Goal: Task Accomplishment & Management: Manage account settings

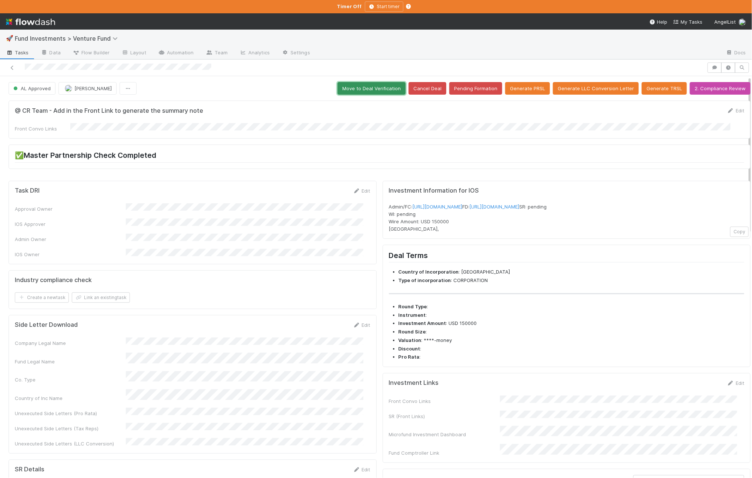
click at [360, 90] on button "Move to Deal Verification" at bounding box center [371, 88] width 68 height 13
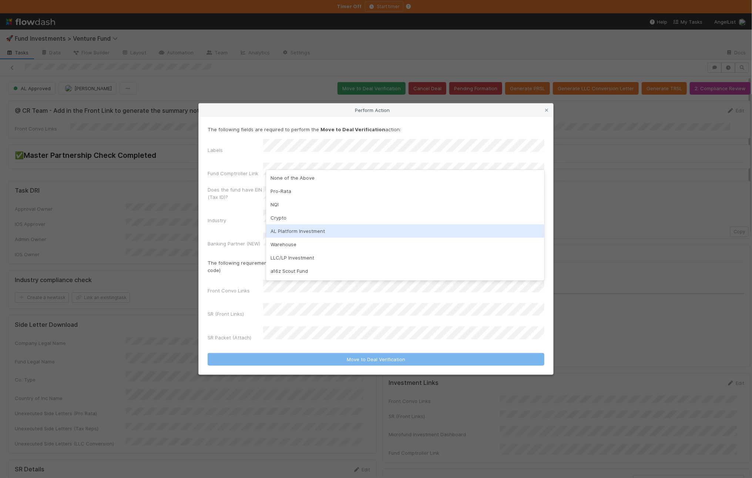
click at [316, 227] on div "AL Platform Investment" at bounding box center [405, 231] width 278 height 13
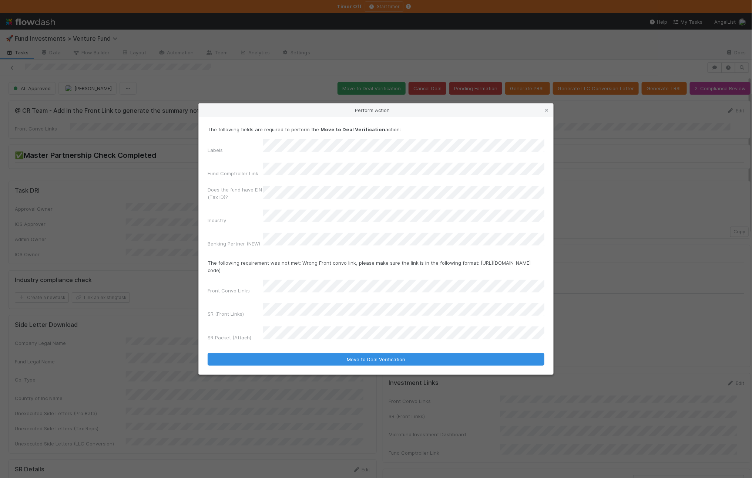
click at [293, 310] on div "SR (Front Links)" at bounding box center [376, 311] width 337 height 17
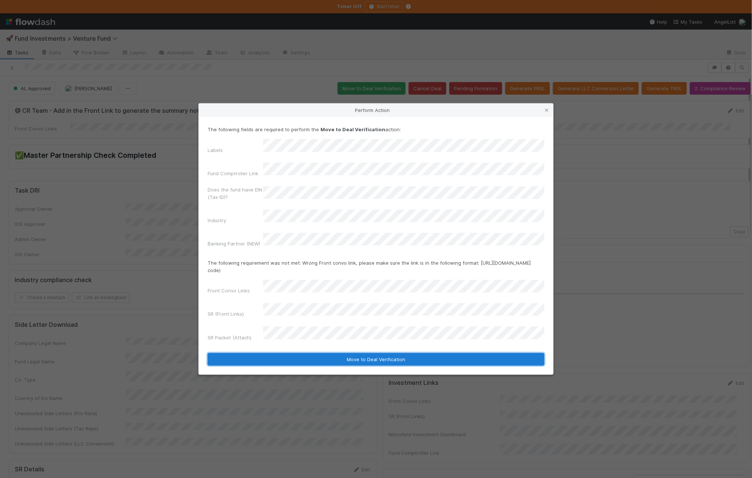
click at [301, 353] on button "Move to Deal Verification" at bounding box center [376, 359] width 337 height 13
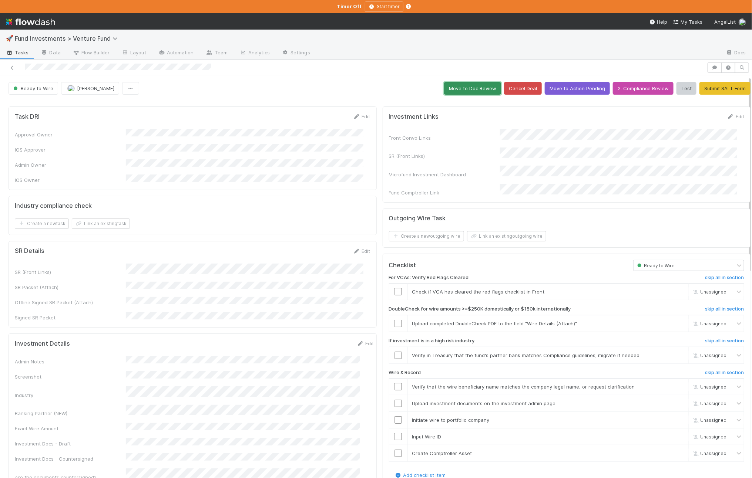
click at [477, 90] on button "Move to Doc Review" at bounding box center [472, 88] width 57 height 13
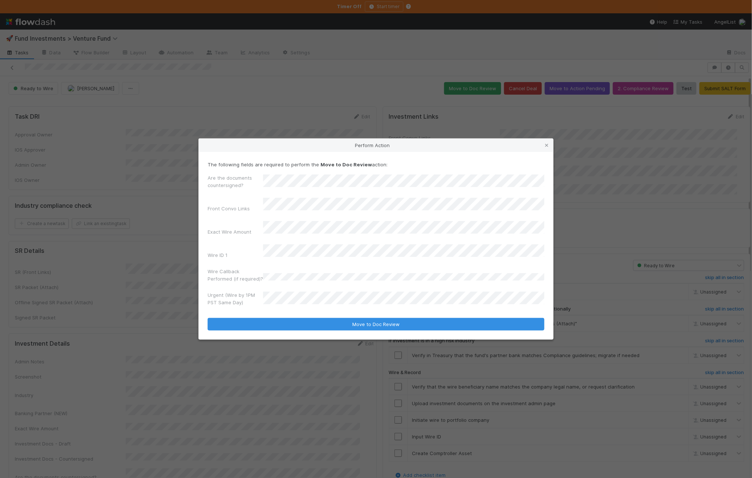
click at [208, 318] on button "Move to Doc Review" at bounding box center [376, 324] width 337 height 13
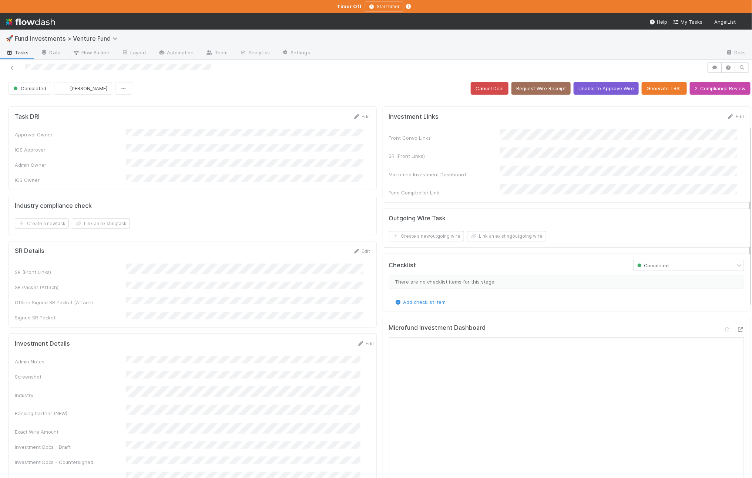
scroll to position [109, 0]
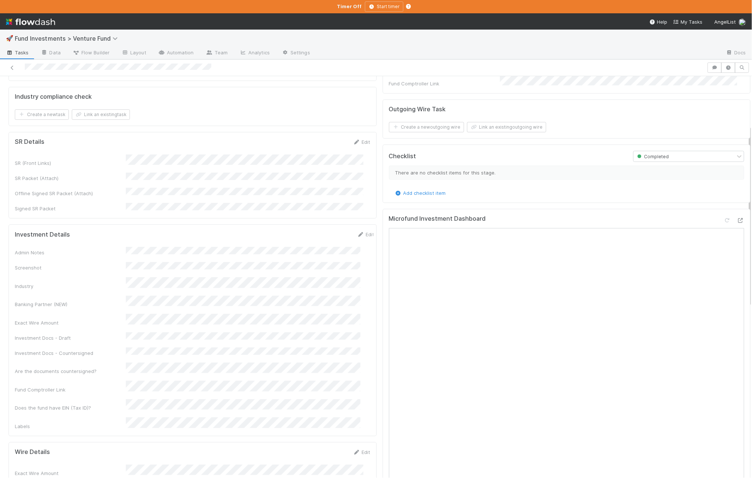
click at [358, 231] on div "Edit" at bounding box center [365, 234] width 17 height 7
click at [357, 232] on link "Edit" at bounding box center [365, 235] width 17 height 6
click at [324, 231] on button "Save" at bounding box center [334, 237] width 21 height 13
click at [736, 218] on icon at bounding box center [739, 220] width 7 height 5
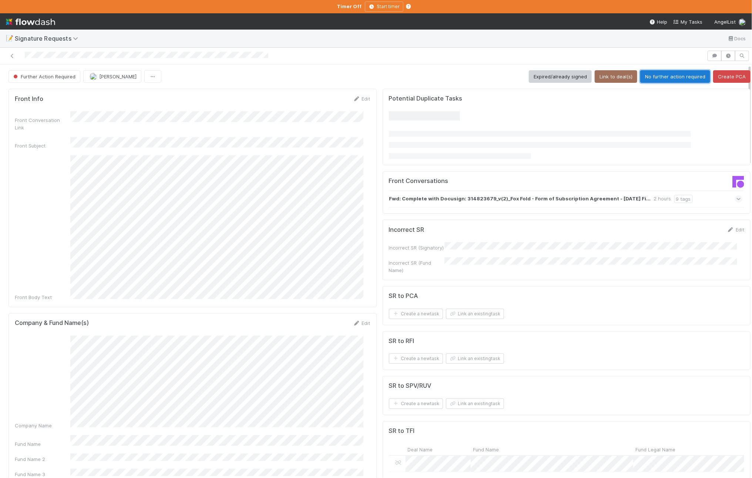
drag, startPoint x: 659, startPoint y: 77, endPoint x: 640, endPoint y: 77, distance: 18.5
click at [659, 77] on button "No further action required" at bounding box center [675, 76] width 70 height 13
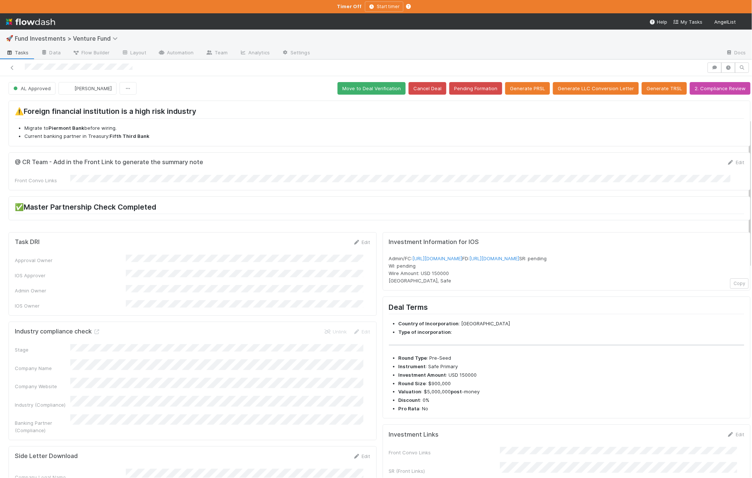
scroll to position [166, 0]
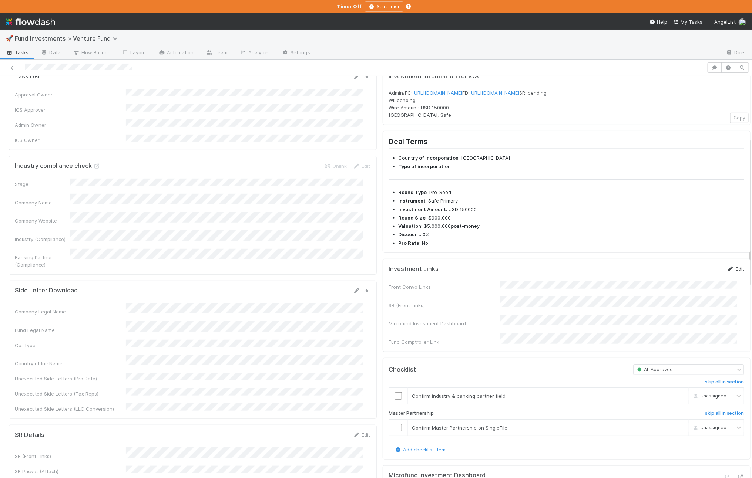
click at [726, 272] on link "Edit" at bounding box center [734, 269] width 17 height 6
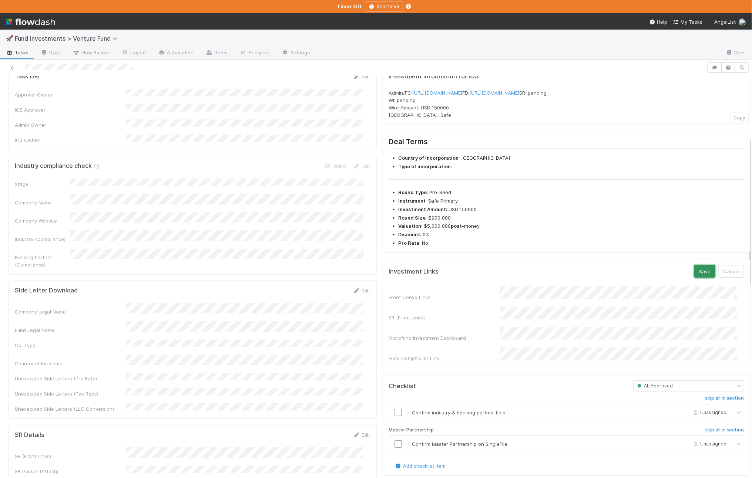
click at [694, 278] on button "Save" at bounding box center [704, 271] width 21 height 13
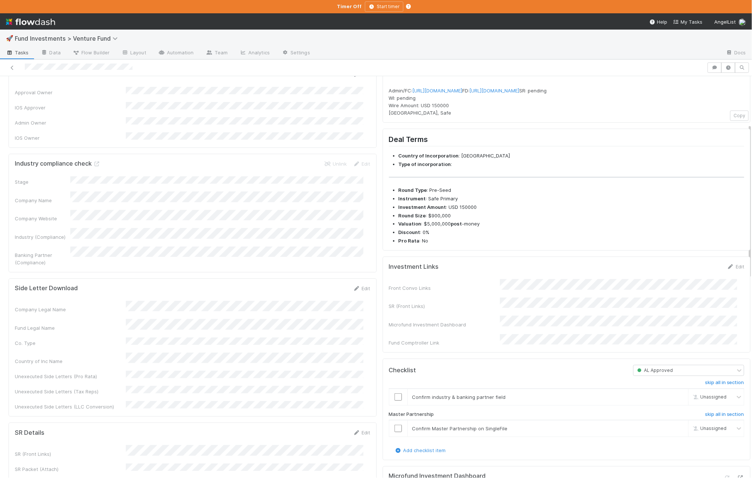
scroll to position [288, 0]
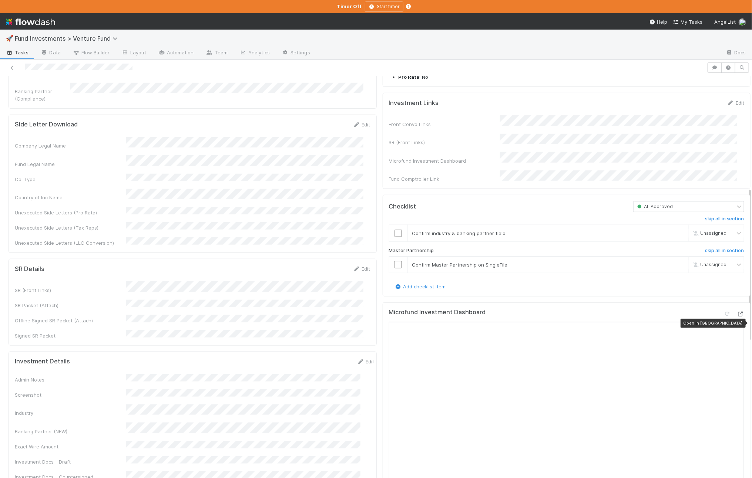
click at [736, 317] on icon at bounding box center [739, 314] width 7 height 5
click at [357, 359] on link "Edit" at bounding box center [365, 362] width 17 height 6
click at [122, 478] on div "Exact Wire Amount" at bounding box center [70, 486] width 111 height 7
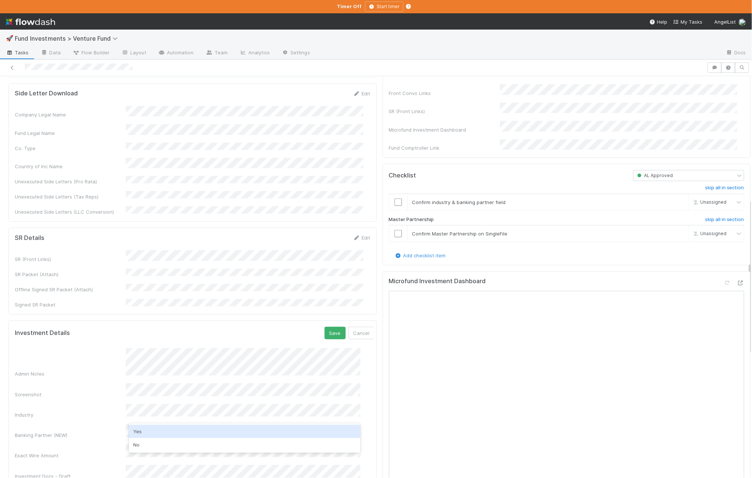
click at [151, 433] on div "Yes" at bounding box center [245, 431] width 232 height 13
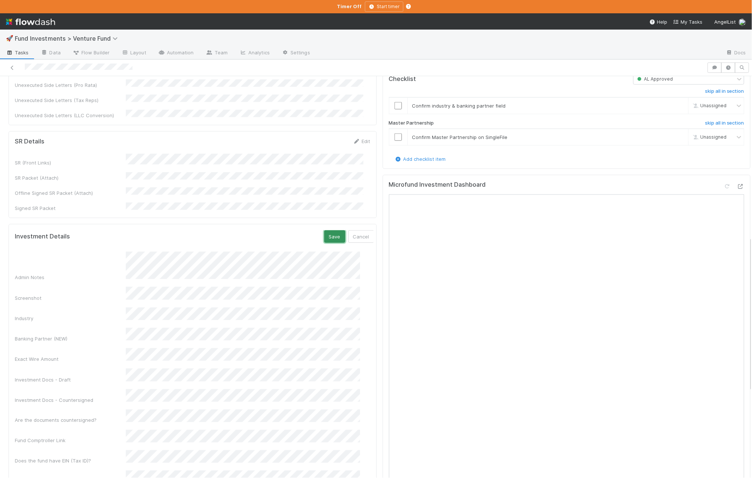
click at [324, 230] on button "Save" at bounding box center [334, 236] width 21 height 13
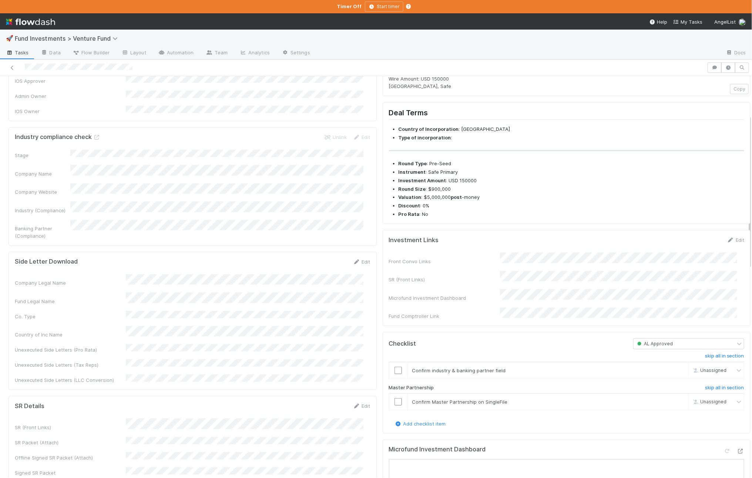
scroll to position [0, 0]
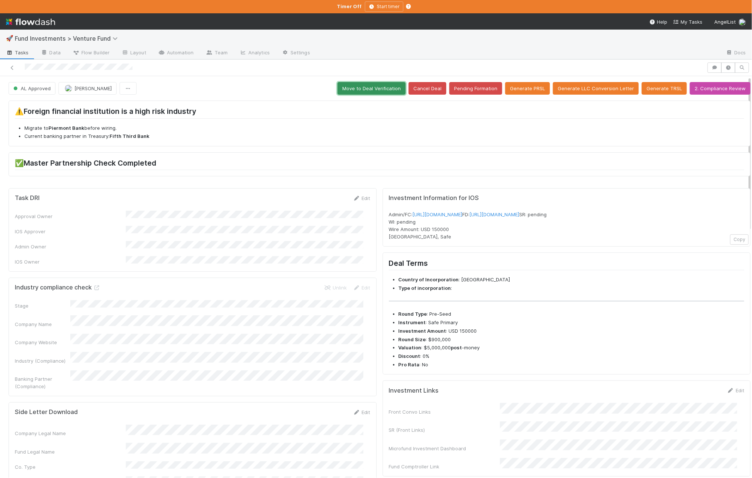
click at [344, 86] on button "Move to Deal Verification" at bounding box center [371, 88] width 68 height 13
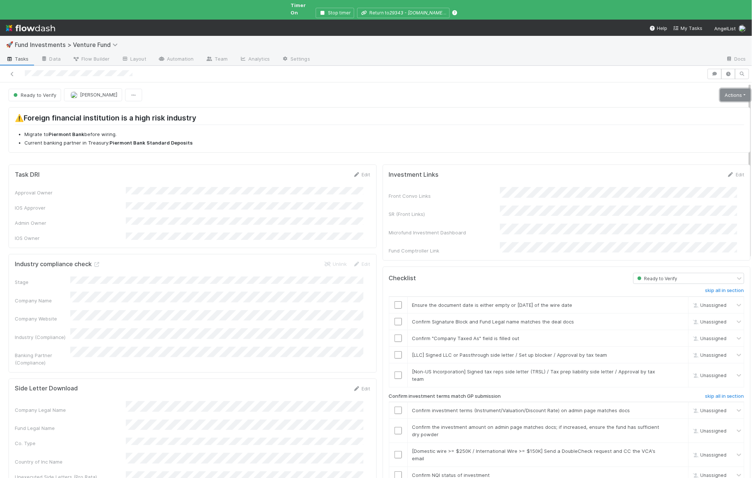
click at [720, 89] on link "Actions" at bounding box center [735, 95] width 30 height 13
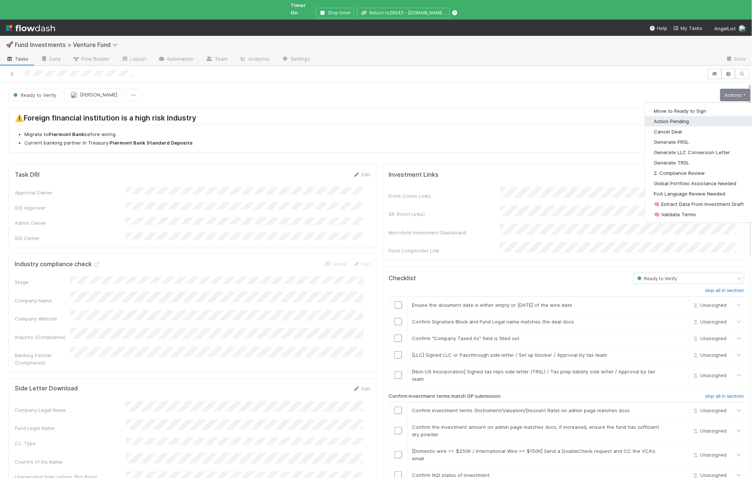
click at [698, 116] on button "Action Pending" at bounding box center [699, 121] width 108 height 10
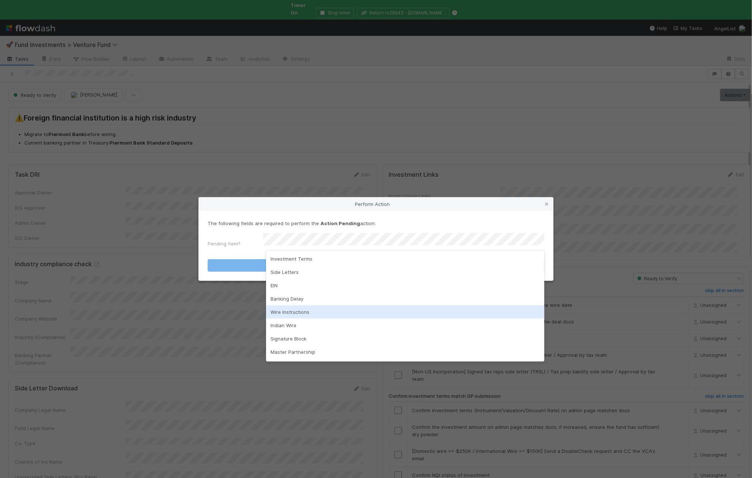
click at [310, 312] on div "Wire Instructions" at bounding box center [405, 312] width 278 height 13
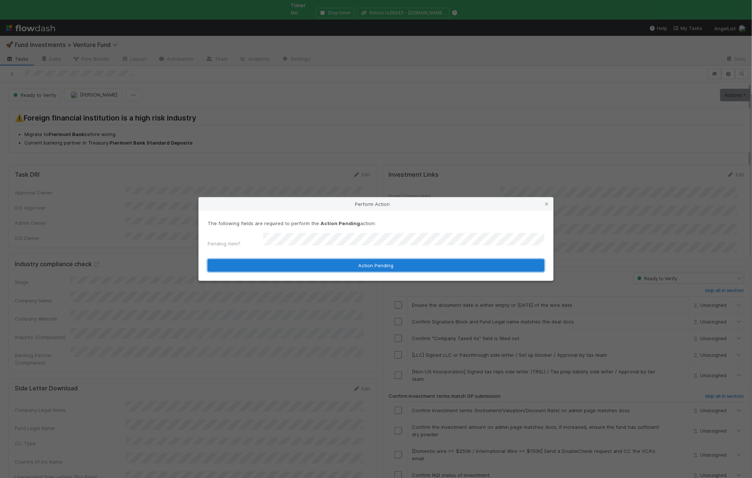
click at [303, 259] on button "Action Pending" at bounding box center [376, 265] width 337 height 13
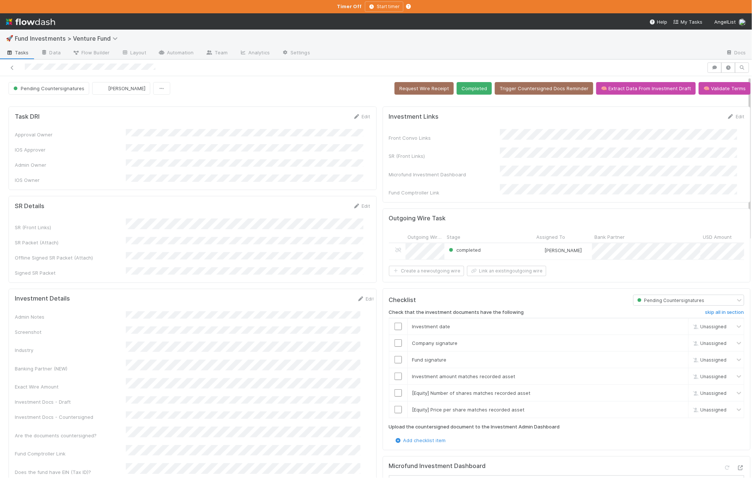
scroll to position [233, 0]
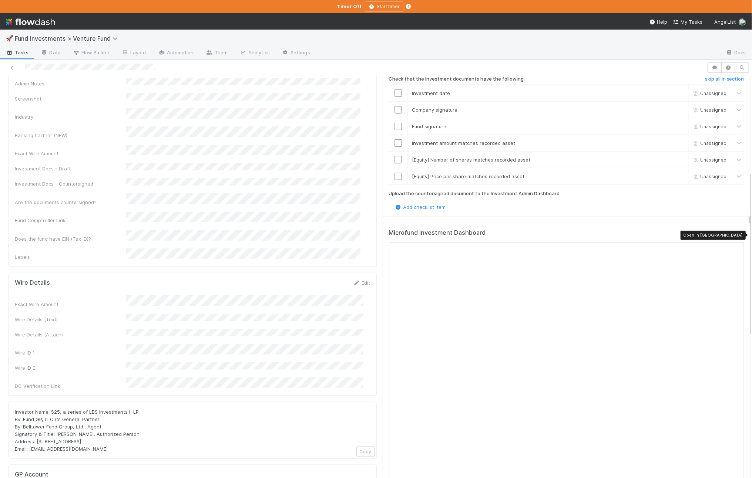
click at [736, 233] on icon at bounding box center [739, 234] width 7 height 5
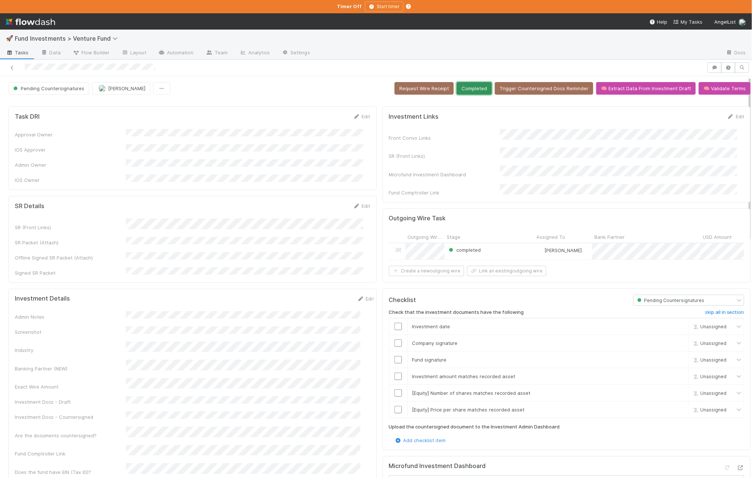
click at [469, 91] on button "Completed" at bounding box center [473, 88] width 35 height 13
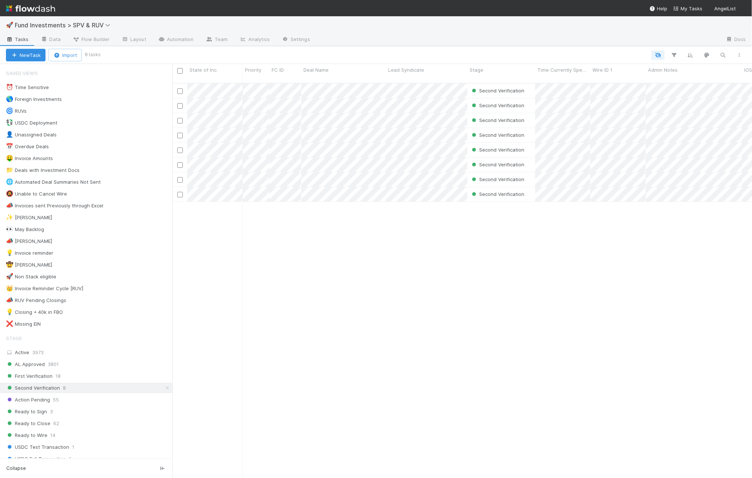
scroll to position [394, 572]
click at [56, 43] on link "Data" at bounding box center [51, 40] width 32 height 12
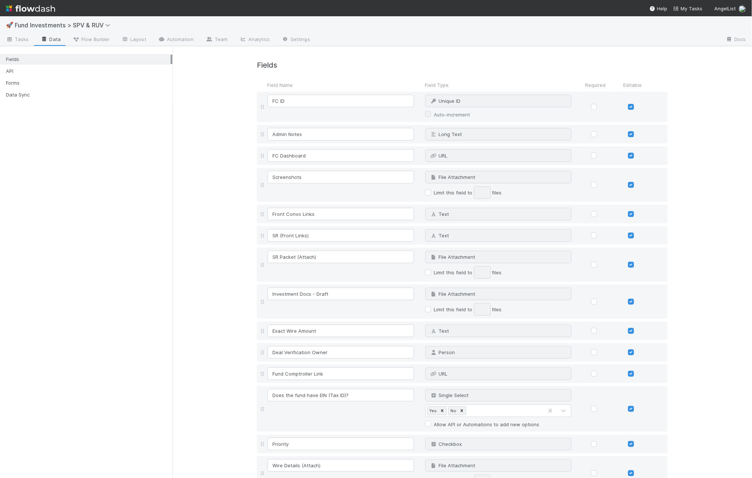
click at [84, 40] on span "Flow Builder" at bounding box center [90, 39] width 37 height 7
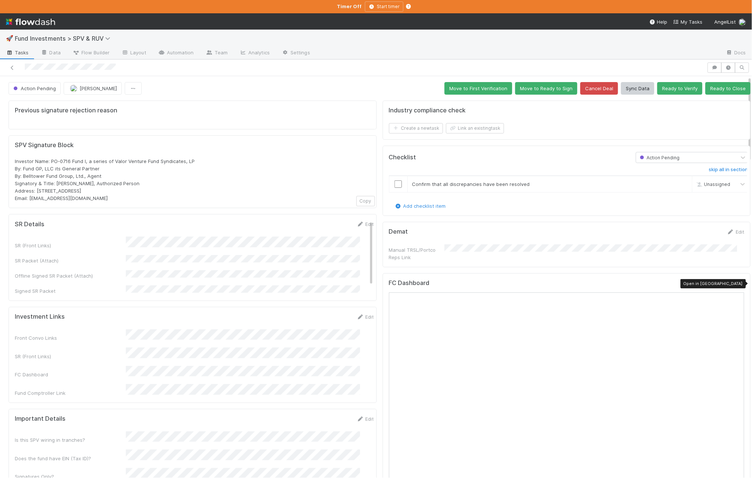
click at [736, 287] on div at bounding box center [739, 284] width 7 height 7
click at [40, 90] on span "Action Pending" at bounding box center [34, 88] width 44 height 6
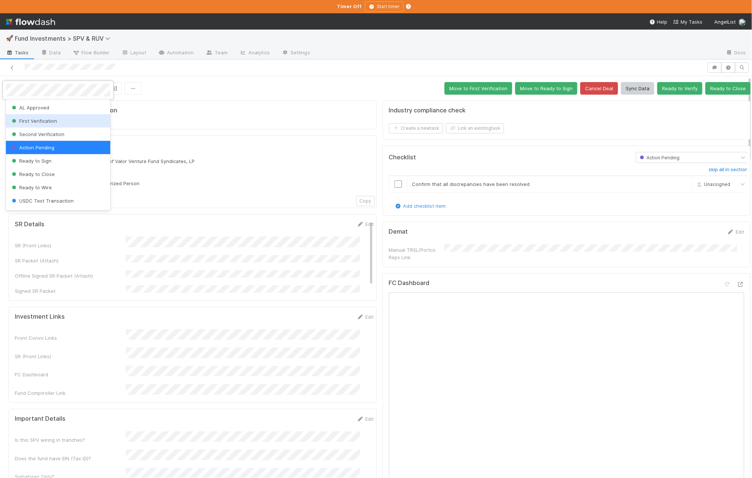
click at [54, 122] on span "First Verification" at bounding box center [33, 121] width 47 height 6
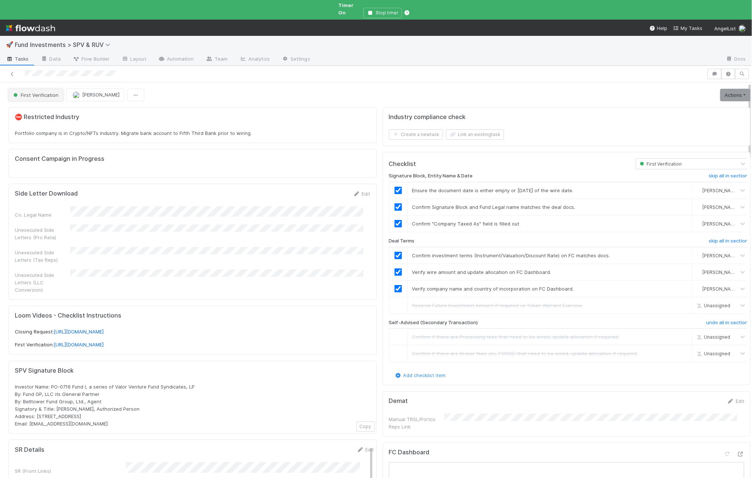
click at [42, 92] on span "First Verification" at bounding box center [35, 95] width 47 height 6
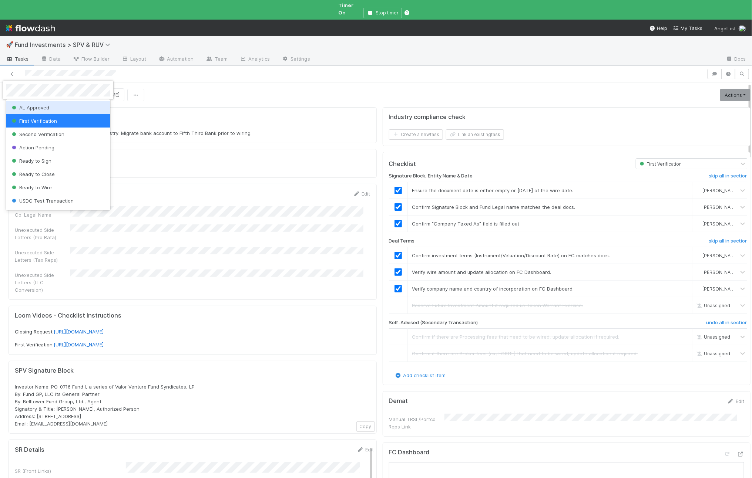
click at [45, 111] on div "AL Approved" at bounding box center [58, 107] width 104 height 13
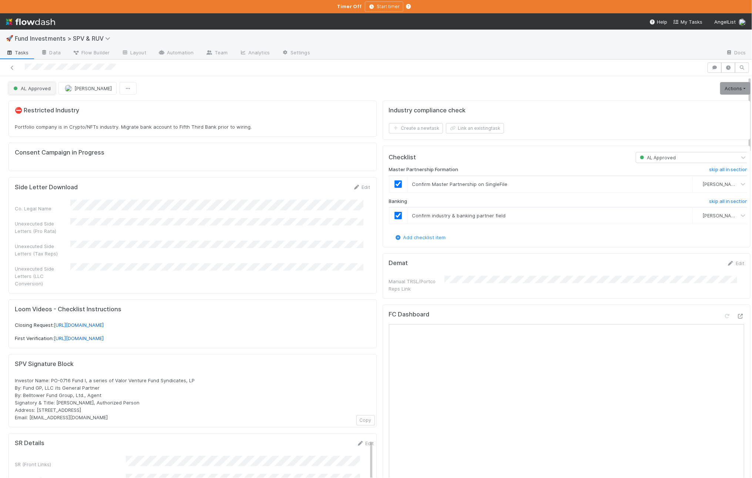
click at [43, 91] on button "AL Approved" at bounding box center [32, 88] width 47 height 13
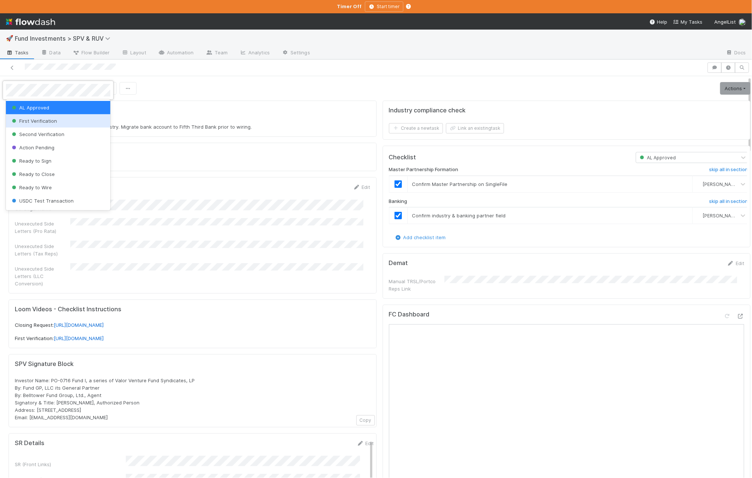
click at [44, 116] on div "First Verification" at bounding box center [58, 120] width 104 height 13
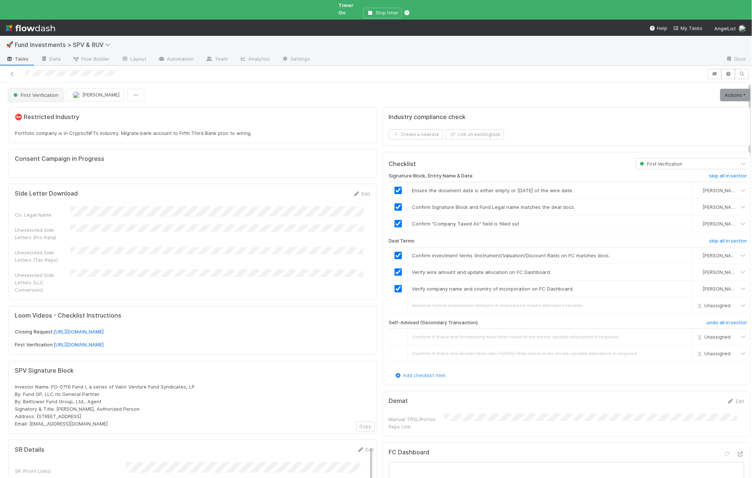
click at [39, 92] on span "First Verification" at bounding box center [35, 95] width 47 height 6
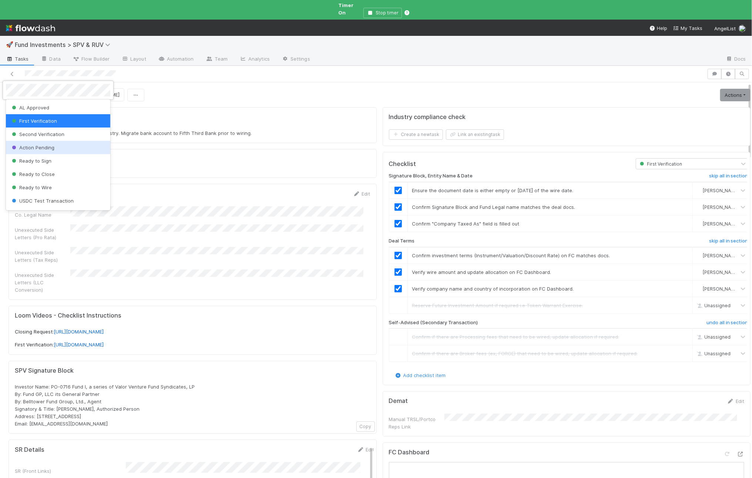
click at [51, 145] on span "Action Pending" at bounding box center [32, 148] width 44 height 6
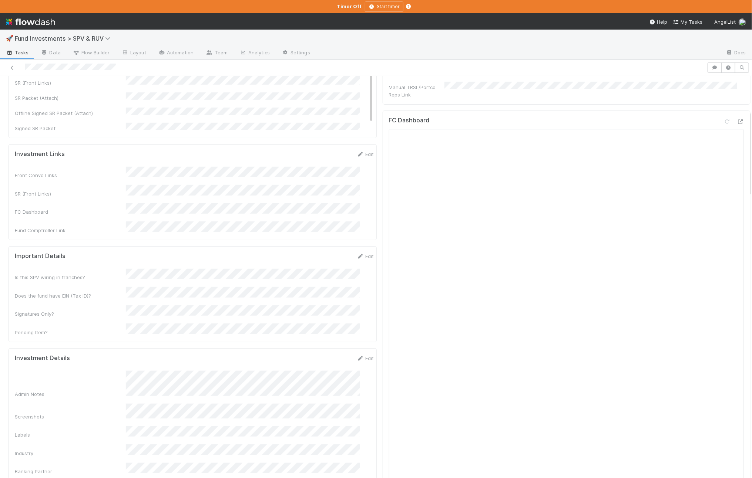
scroll to position [301, 0]
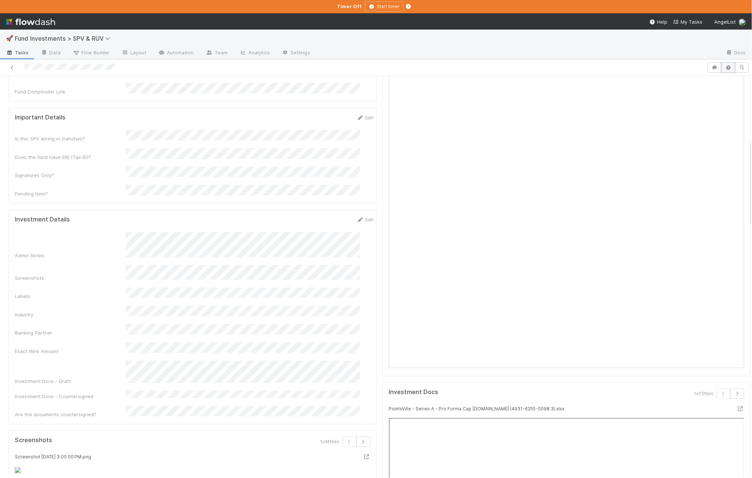
click at [722, 64] on button "button" at bounding box center [728, 68] width 14 height 10
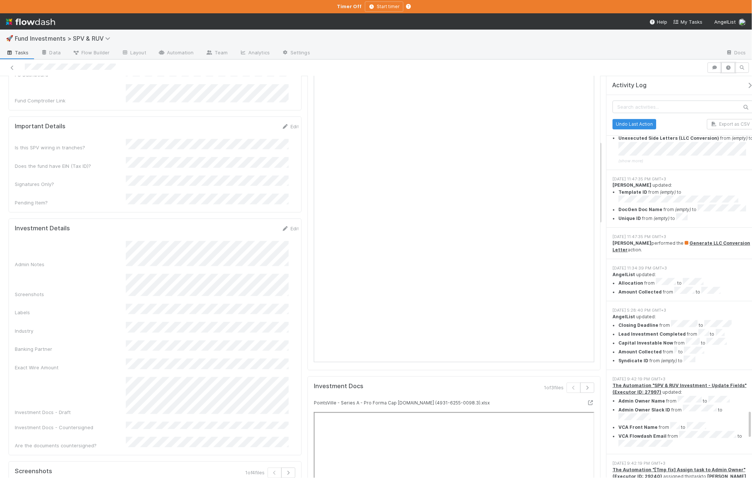
scroll to position [4418, 0]
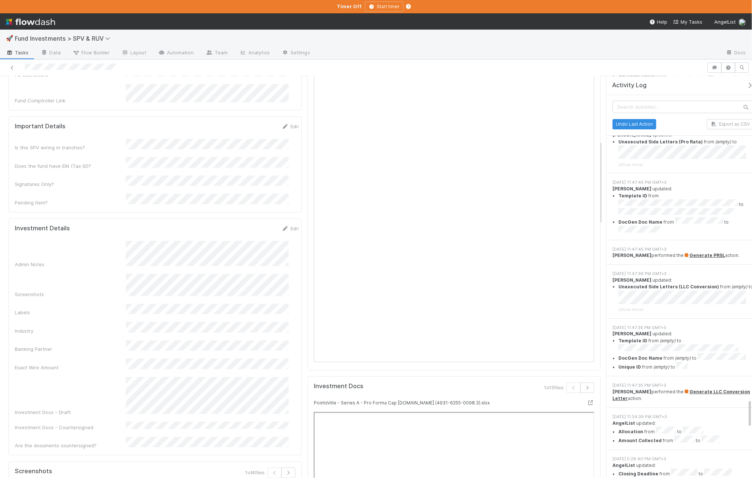
click at [670, 377] on div "8/21/25, 11:47:35 PM GMT+3 Amy Saks performed the Generate LLC Conversion Lette…" at bounding box center [682, 392] width 152 height 31
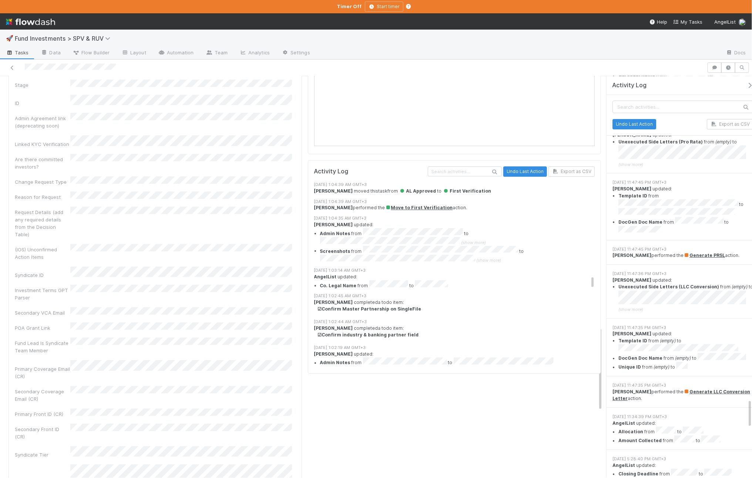
scroll to position [2939, 0]
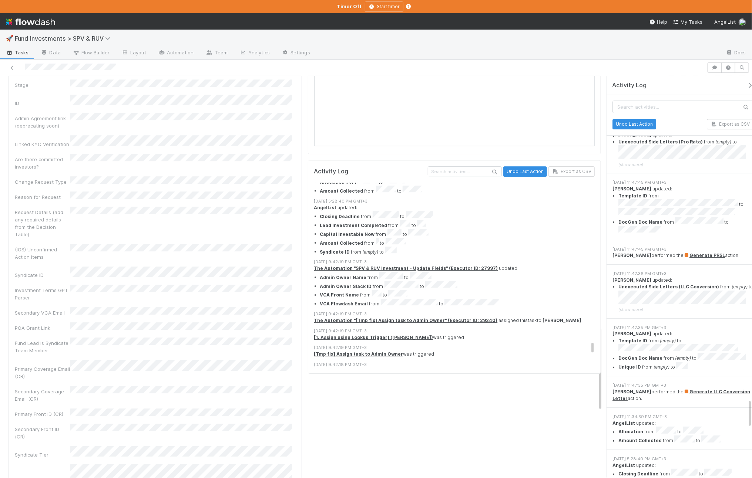
click at [53, 54] on icon at bounding box center [53, 52] width 7 height 5
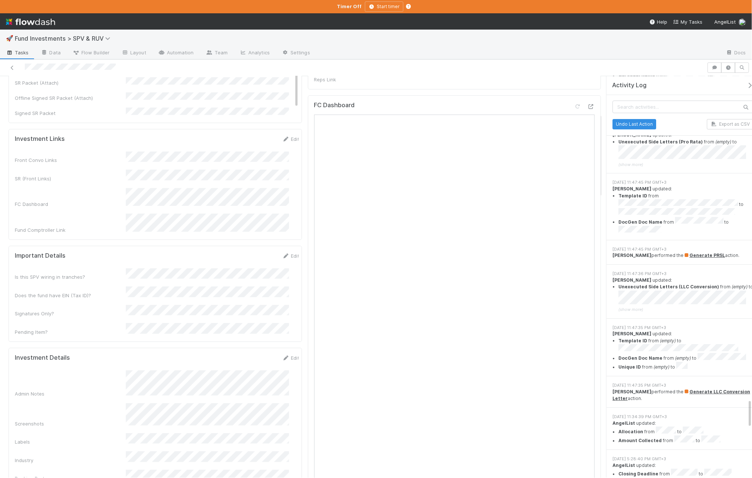
scroll to position [190, 0]
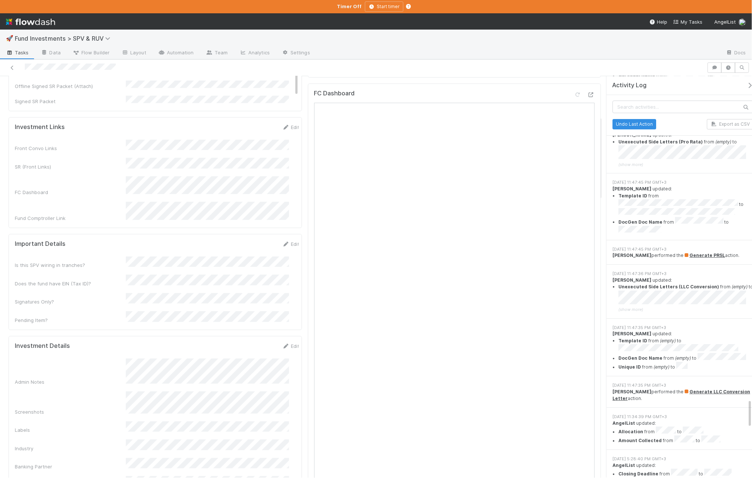
click at [72, 378] on div "Admin Notes" at bounding box center [70, 381] width 111 height 7
click at [587, 97] on div at bounding box center [590, 94] width 7 height 7
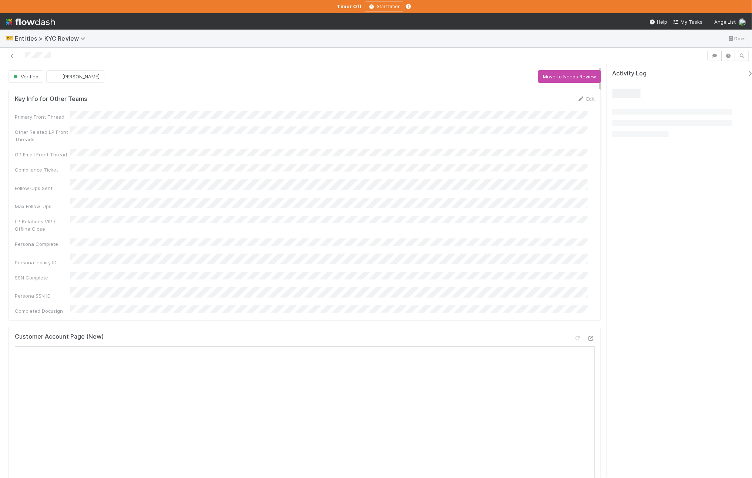
scroll to position [192, 0]
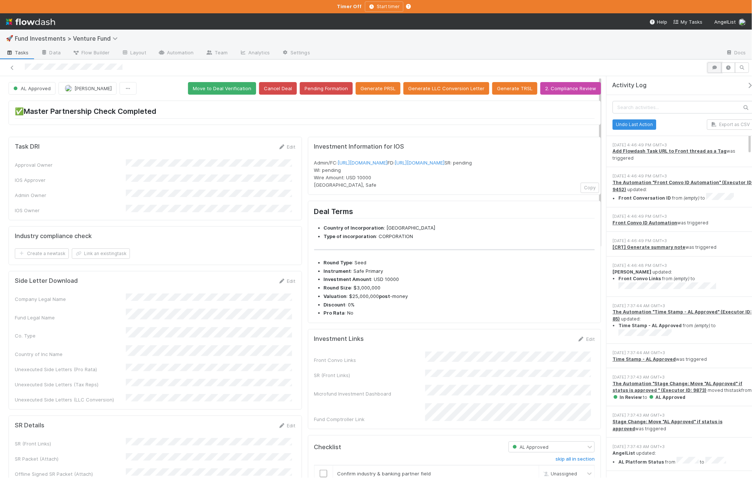
click at [712, 68] on icon "button" at bounding box center [714, 67] width 7 height 4
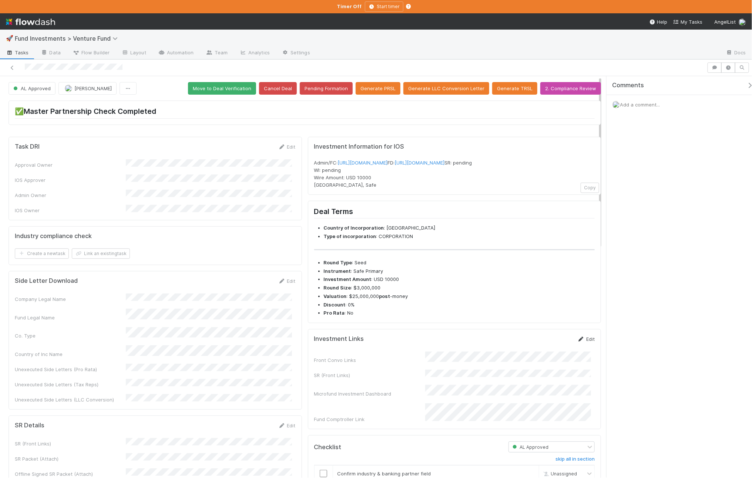
click at [580, 342] on link "Edit" at bounding box center [585, 339] width 17 height 6
click at [549, 348] on button "Save" at bounding box center [554, 341] width 21 height 13
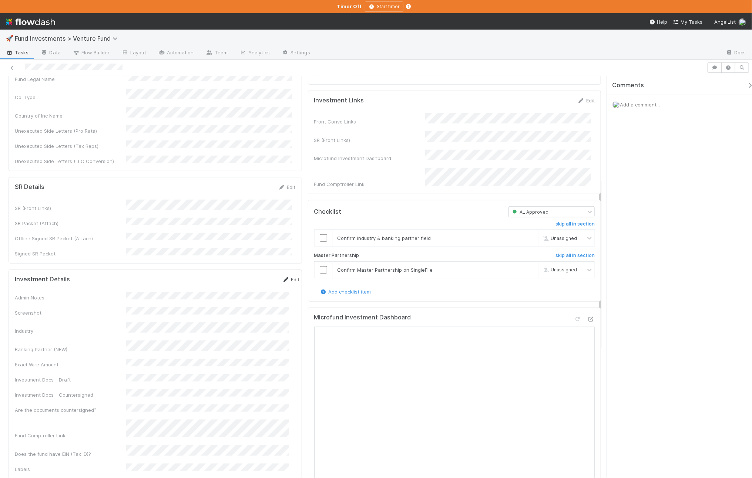
click at [282, 277] on link "Edit" at bounding box center [290, 280] width 17 height 6
click at [151, 466] on div "No" at bounding box center [209, 468] width 160 height 13
click at [250, 276] on button "Save" at bounding box center [260, 282] width 21 height 13
click at [587, 322] on icon at bounding box center [590, 319] width 7 height 5
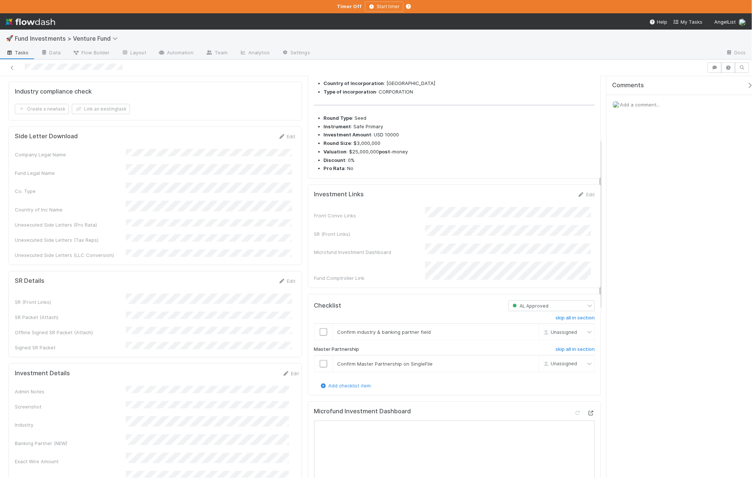
scroll to position [0, 0]
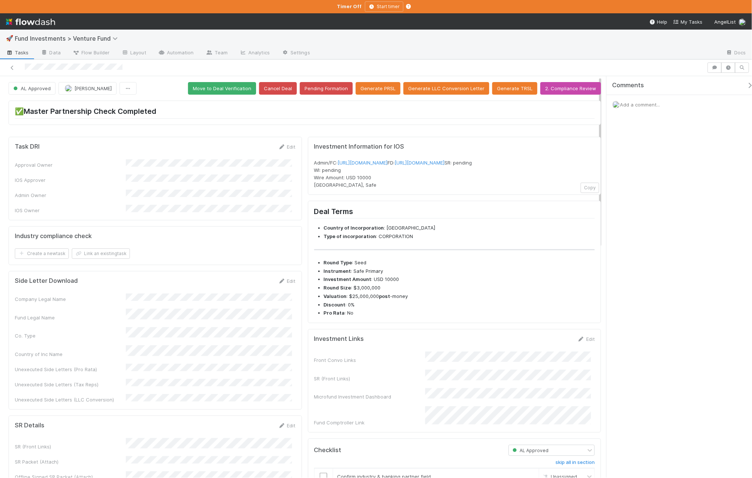
click at [198, 89] on button "Move to Deal Verification" at bounding box center [222, 88] width 68 height 13
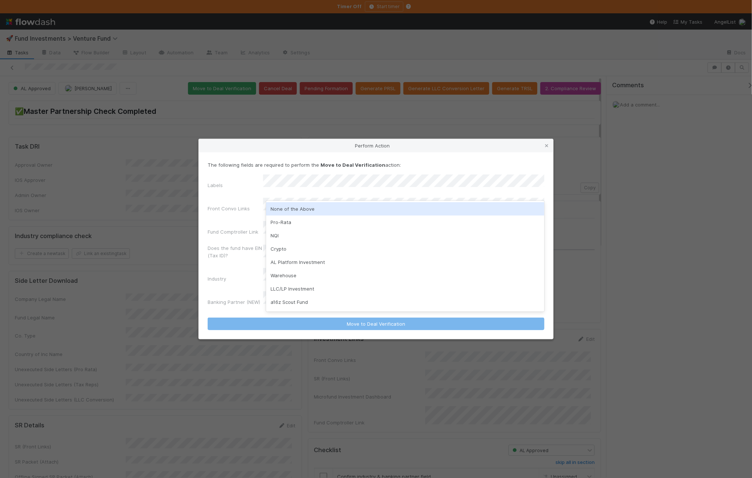
click at [307, 207] on div "None of the Above" at bounding box center [405, 208] width 278 height 13
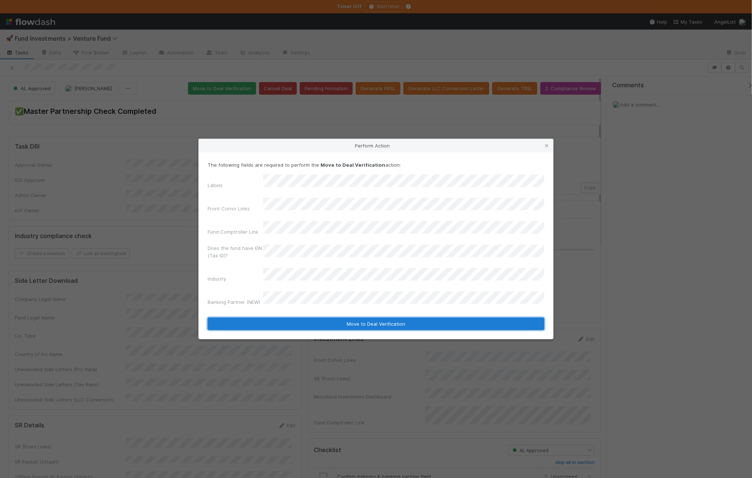
click at [275, 318] on button "Move to Deal Verification" at bounding box center [376, 324] width 337 height 13
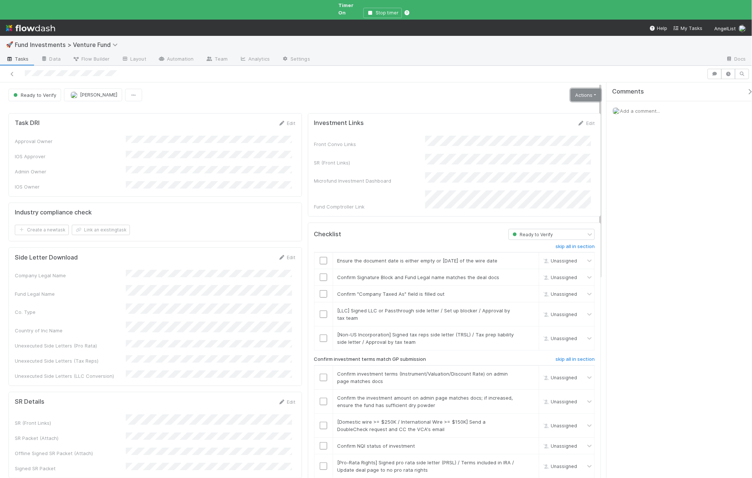
click at [584, 89] on link "Actions" at bounding box center [585, 95] width 30 height 13
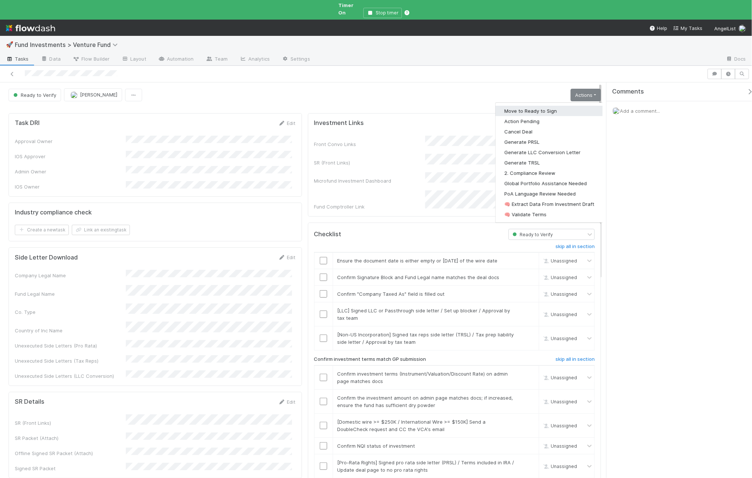
click at [569, 106] on button "Move to Ready to Sign" at bounding box center [549, 111] width 108 height 10
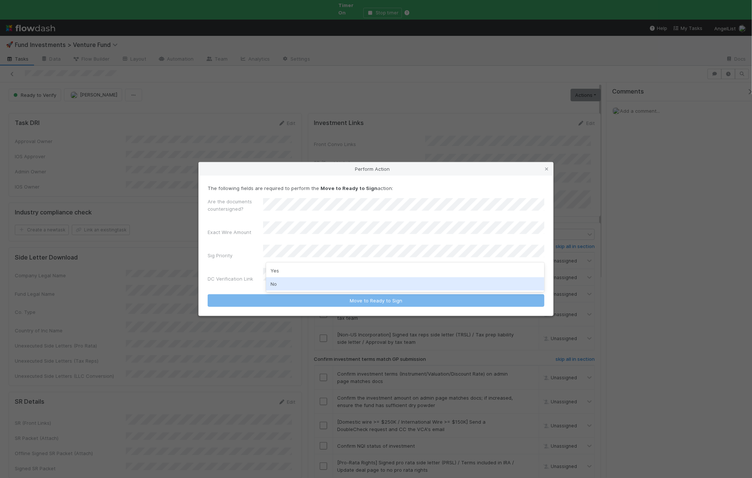
click at [292, 282] on div "No" at bounding box center [405, 283] width 278 height 13
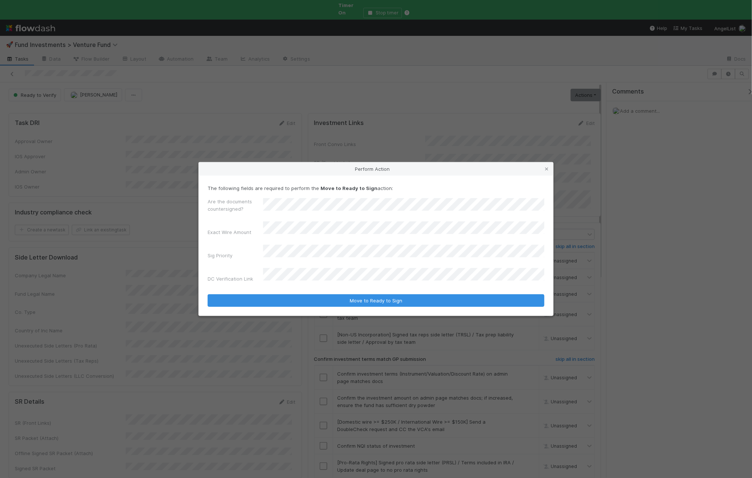
click at [278, 281] on form "The following fields are required to perform the Move to Ready to Sign action: …" at bounding box center [376, 246] width 337 height 122
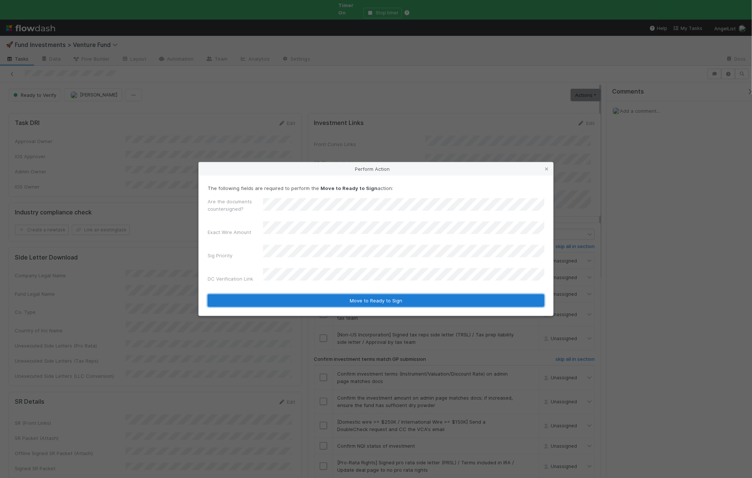
click at [297, 294] on button "Move to Ready to Sign" at bounding box center [376, 300] width 337 height 13
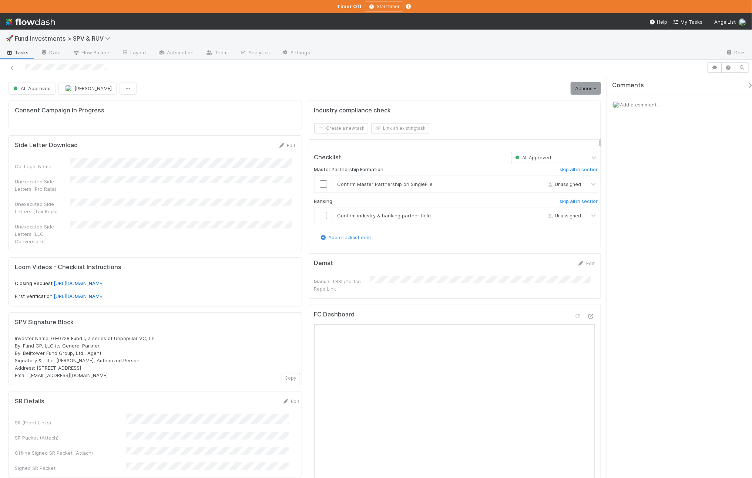
scroll to position [313, 0]
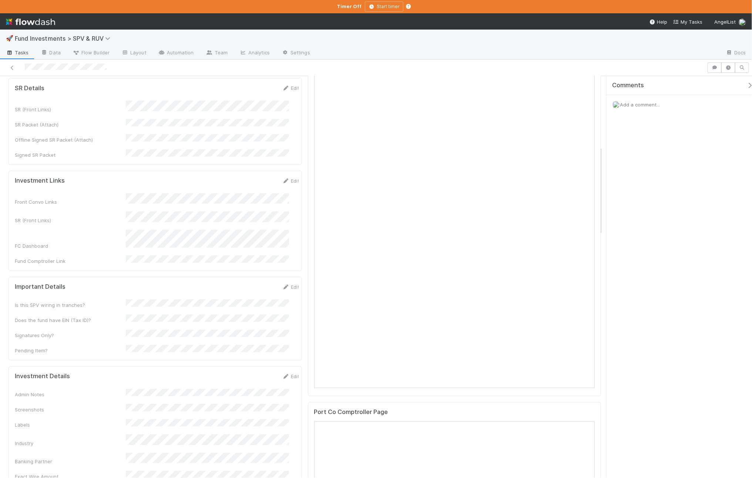
click at [280, 179] on form "Investment Links Edit Front Convo Links SR (Front Links) FC Dashboard Fund Comp…" at bounding box center [157, 221] width 285 height 88
click at [282, 179] on icon at bounding box center [285, 181] width 7 height 5
click at [171, 216] on div "Front Convo Links SR (Front Links) FC Dashboard Fund Comptroller Link" at bounding box center [157, 236] width 285 height 75
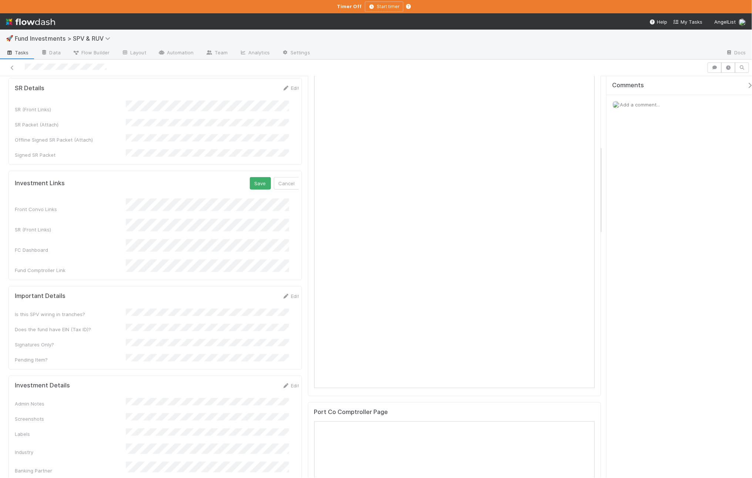
click at [234, 254] on div "Investment Links Save Cancel Front Convo Links SR (Front Links) FC Dashboard Fu…" at bounding box center [155, 225] width 293 height 109
click at [250, 177] on button "Save" at bounding box center [260, 183] width 21 height 13
click at [282, 295] on link "Edit" at bounding box center [290, 298] width 17 height 6
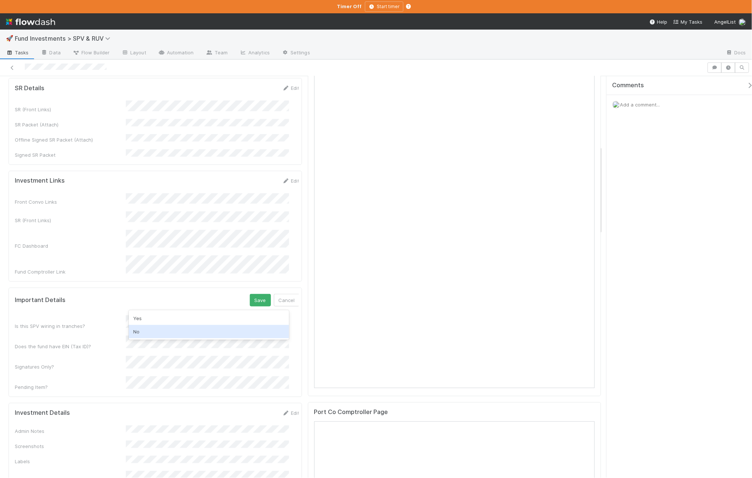
click at [154, 327] on div "No" at bounding box center [209, 331] width 160 height 13
click at [146, 335] on div "Yes" at bounding box center [209, 336] width 160 height 13
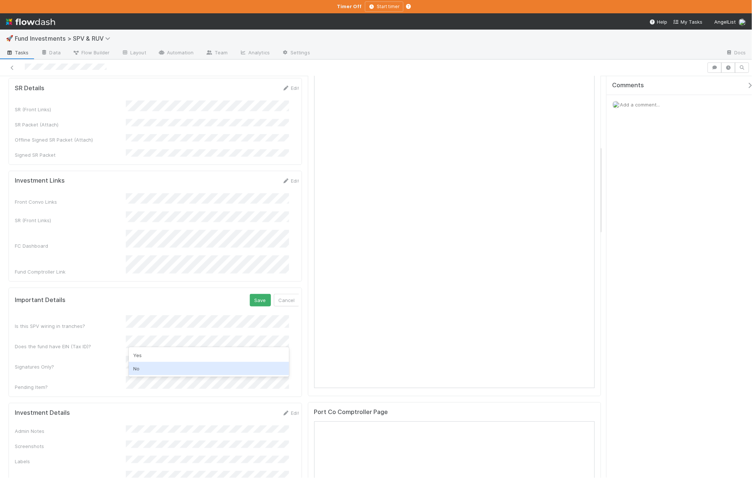
click at [142, 366] on div "No" at bounding box center [209, 368] width 160 height 13
click at [254, 294] on button "Save" at bounding box center [260, 300] width 21 height 13
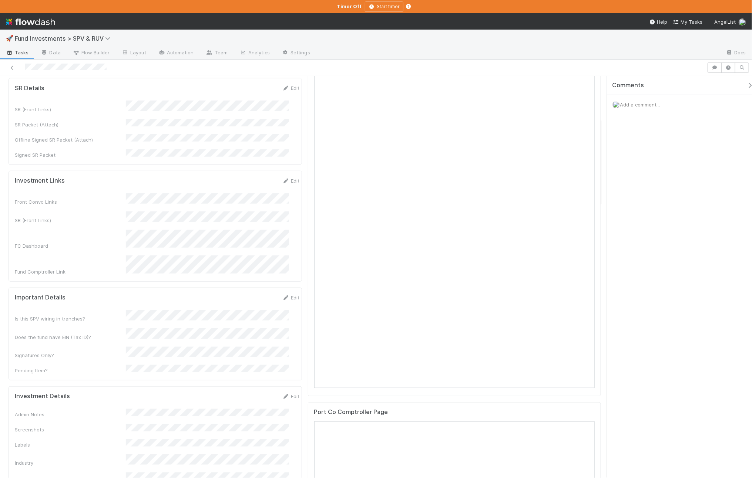
scroll to position [138, 0]
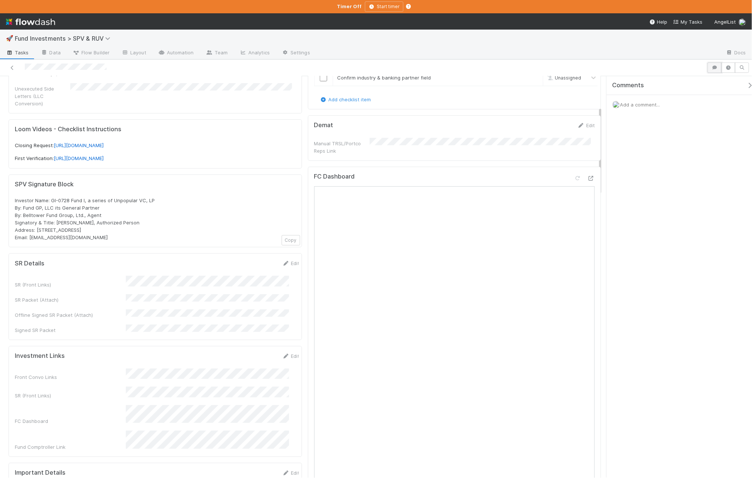
click at [716, 69] on icon "button" at bounding box center [714, 67] width 7 height 4
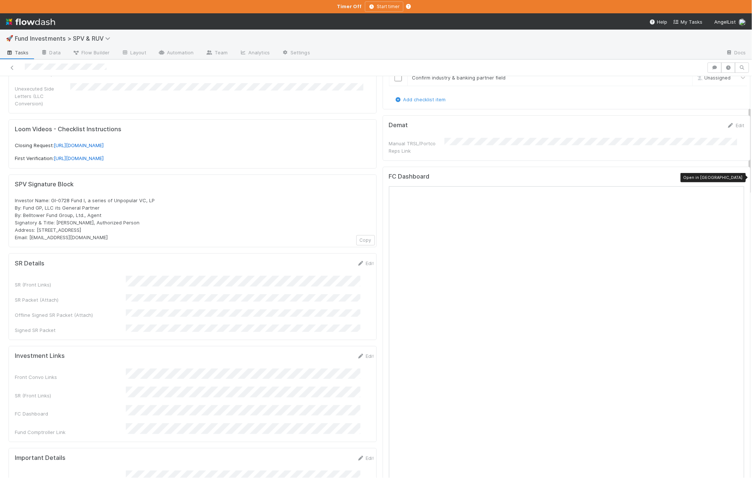
click at [736, 177] on icon at bounding box center [739, 178] width 7 height 5
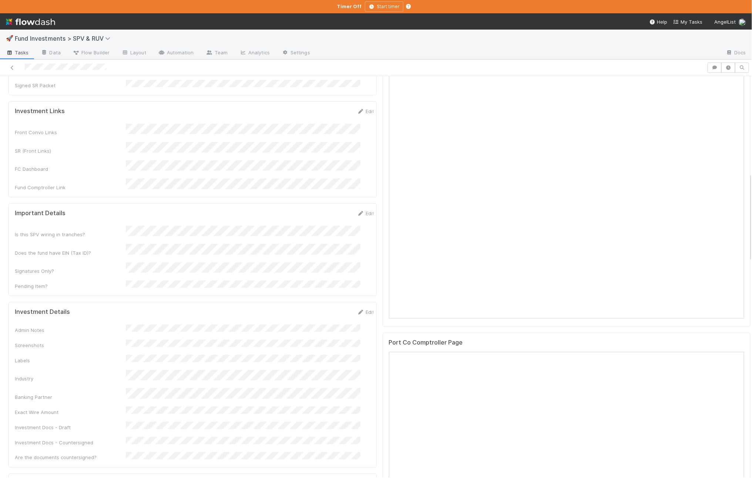
scroll to position [434, 0]
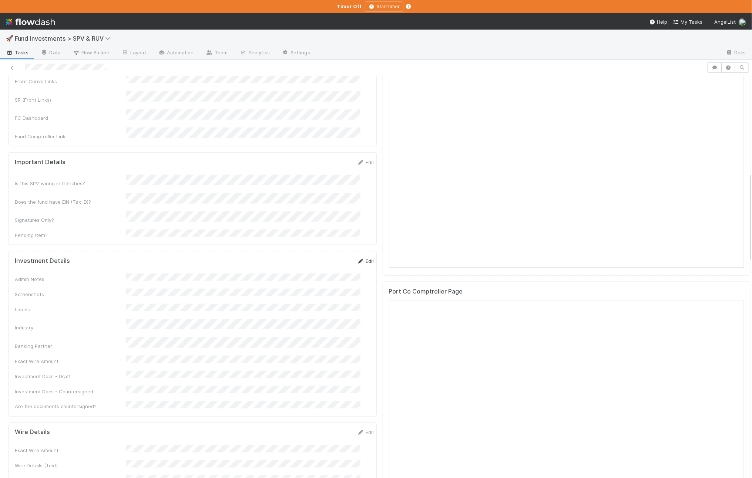
click at [357, 259] on icon at bounding box center [360, 261] width 7 height 5
click at [166, 384] on div "Admin Notes Screenshots Labels Industry Banking Partner Exact Wire Amount Inves…" at bounding box center [194, 381] width 359 height 205
click at [105, 394] on div "Banking Partner" at bounding box center [70, 397] width 111 height 7
click at [324, 257] on button "Save" at bounding box center [334, 263] width 21 height 13
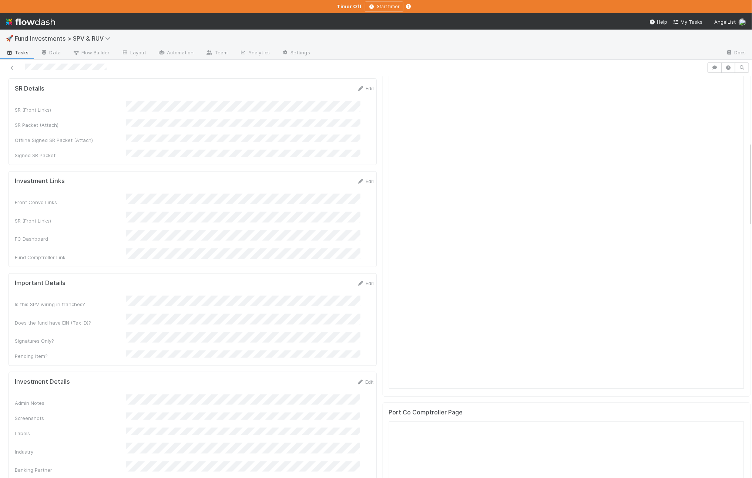
scroll to position [419, 0]
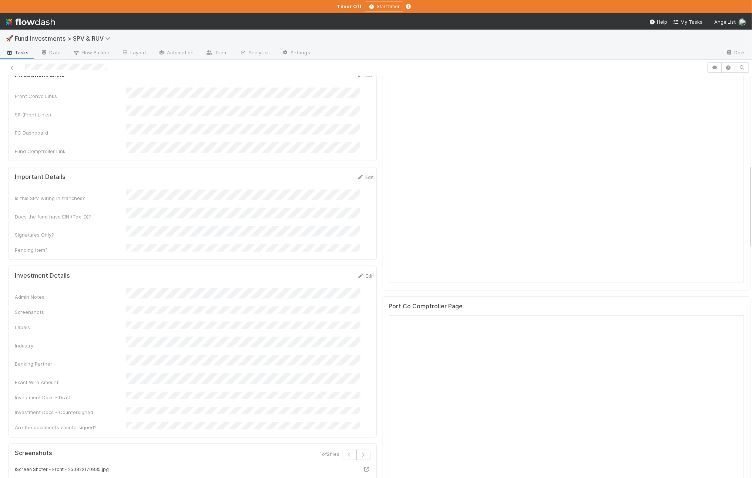
click at [354, 266] on div "Investment Details Edit Admin Notes Screenshots Labels Industry Banking Partner…" at bounding box center [193, 352] width 368 height 172
click at [357, 273] on link "Edit" at bounding box center [365, 276] width 17 height 6
click at [330, 272] on button "Save" at bounding box center [334, 278] width 21 height 13
click at [151, 374] on div "Exact Wire Amount" at bounding box center [195, 380] width 360 height 12
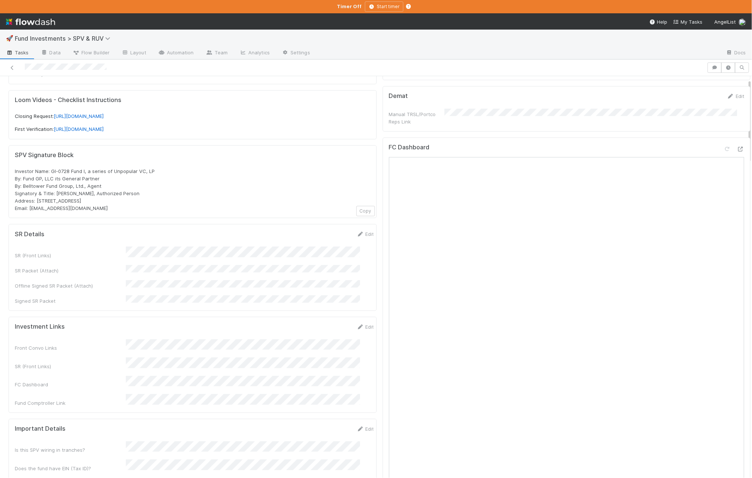
scroll to position [0, 0]
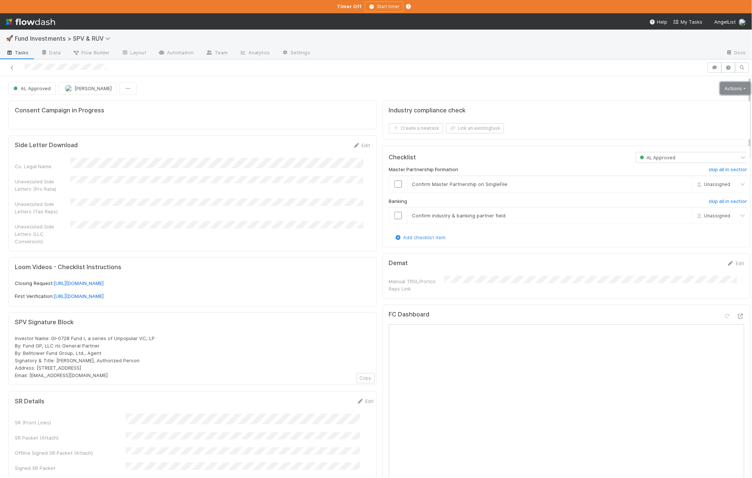
click at [728, 86] on link "Actions" at bounding box center [735, 88] width 30 height 13
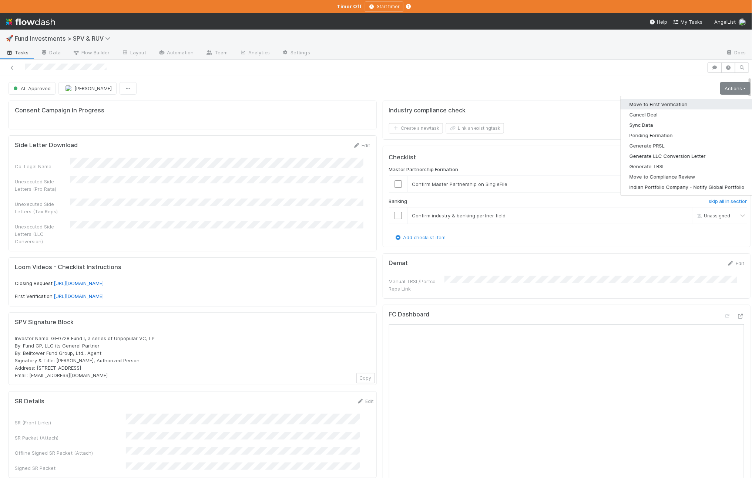
click at [692, 100] on button "Move to First Verification" at bounding box center [686, 104] width 133 height 10
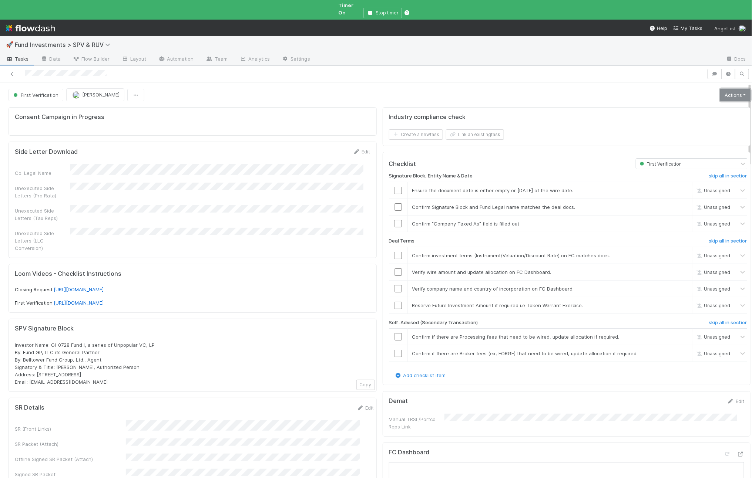
click at [728, 89] on link "Actions" at bounding box center [735, 95] width 30 height 13
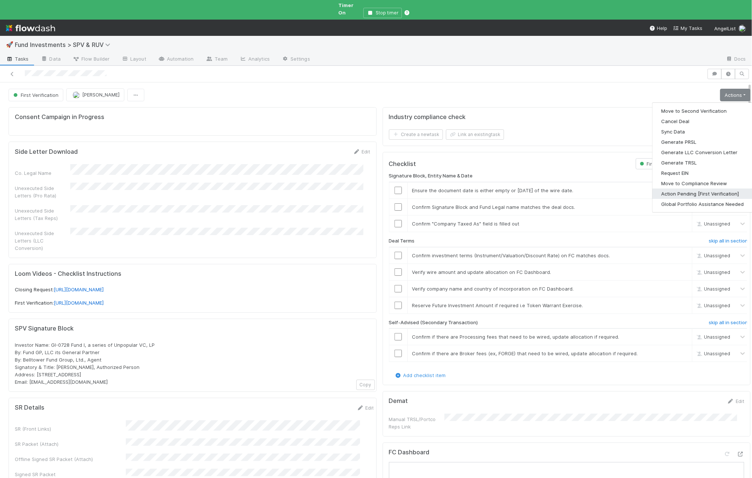
click at [697, 189] on button "Action Pending [First Verification]" at bounding box center [702, 194] width 100 height 10
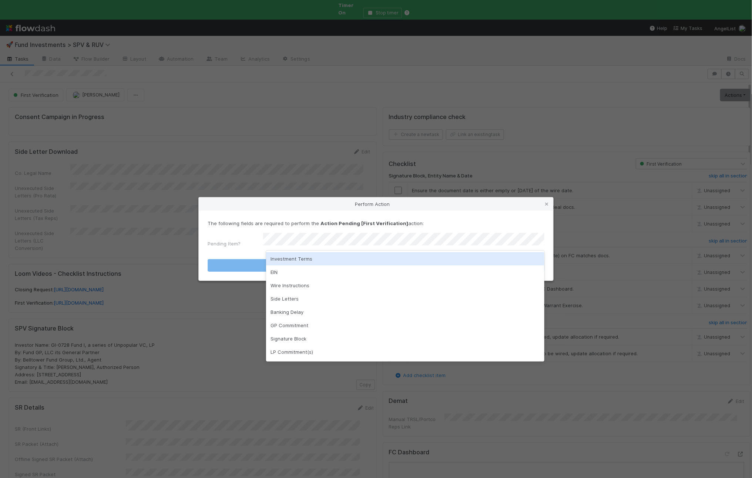
click at [326, 255] on div "Investment Terms" at bounding box center [405, 258] width 278 height 13
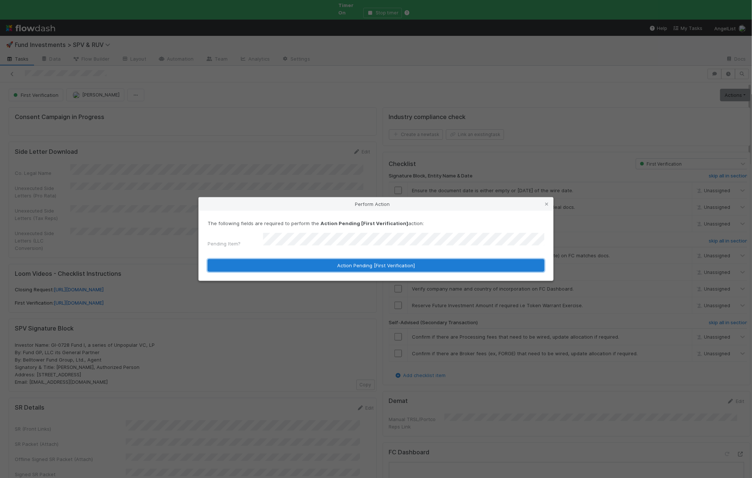
click at [295, 259] on button "Action Pending [First Verification]" at bounding box center [376, 265] width 337 height 13
